Goal: Navigation & Orientation: Find specific page/section

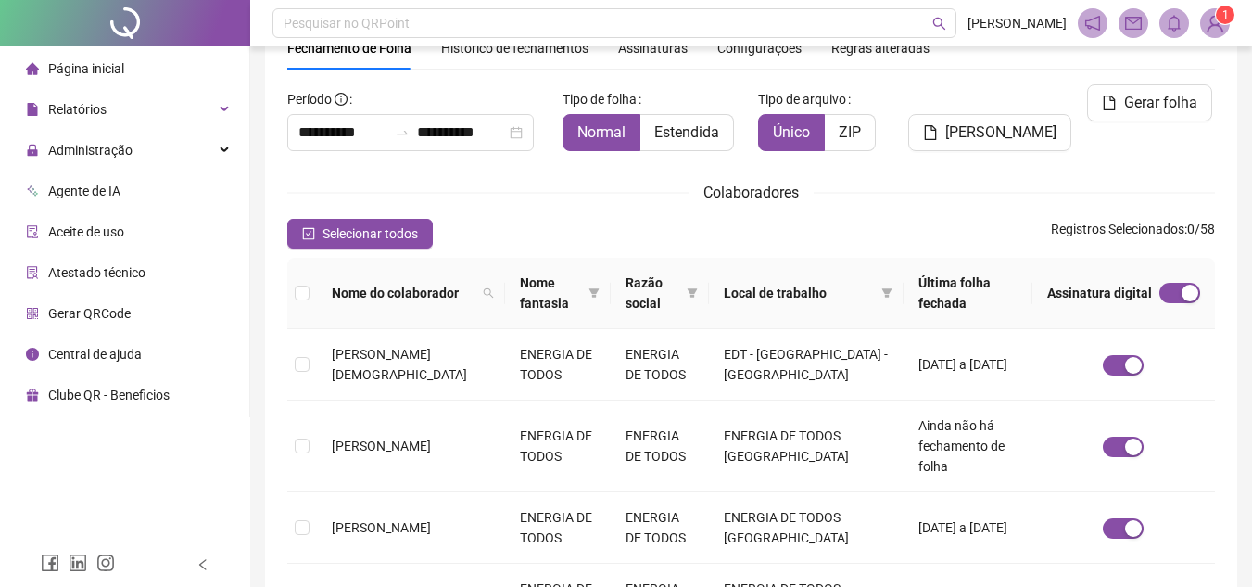
scroll to position [86, 0]
click at [95, 71] on span "Página inicial" at bounding box center [86, 68] width 76 height 15
